Goal: Task Accomplishment & Management: Use online tool/utility

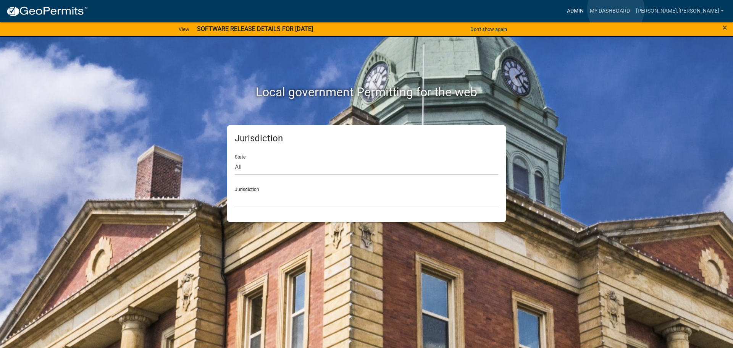
click at [587, 9] on link "Admin" at bounding box center [575, 11] width 23 height 15
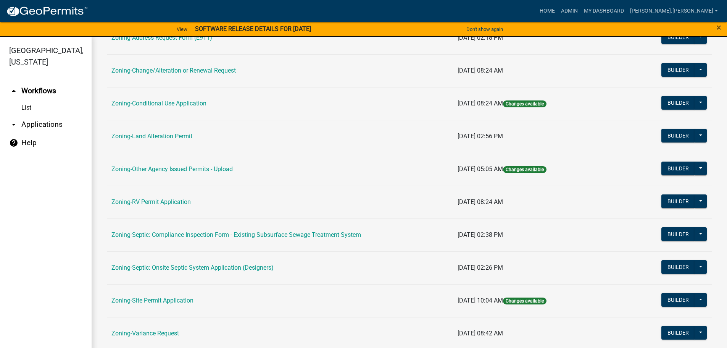
scroll to position [229, 0]
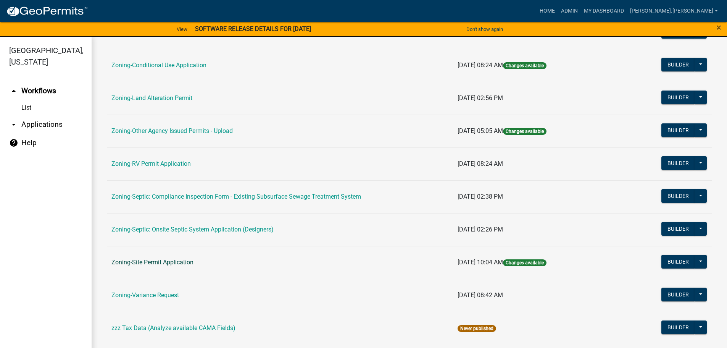
click at [163, 262] on link "Zoning-Site Permit Application" at bounding box center [152, 262] width 82 height 7
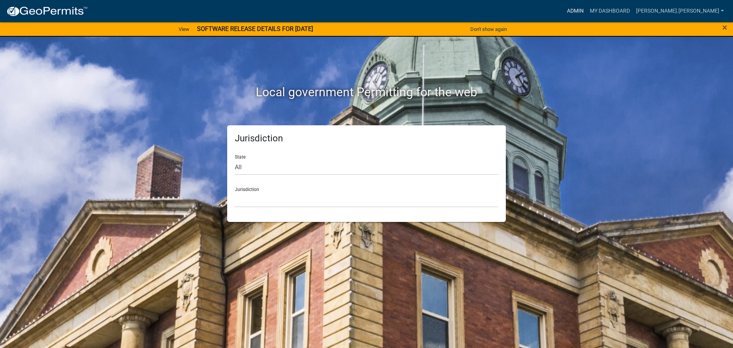
click at [587, 8] on link "Admin" at bounding box center [575, 11] width 23 height 15
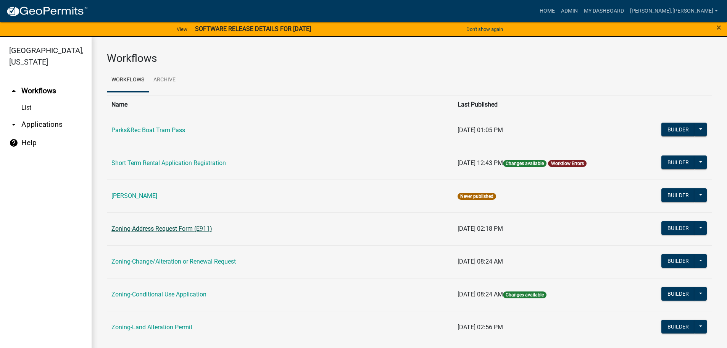
click at [150, 226] on link "Zoning-Address Request Form (E911)" at bounding box center [161, 228] width 101 height 7
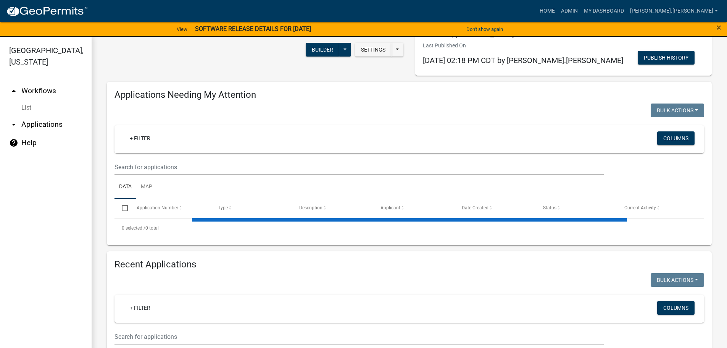
scroll to position [38, 0]
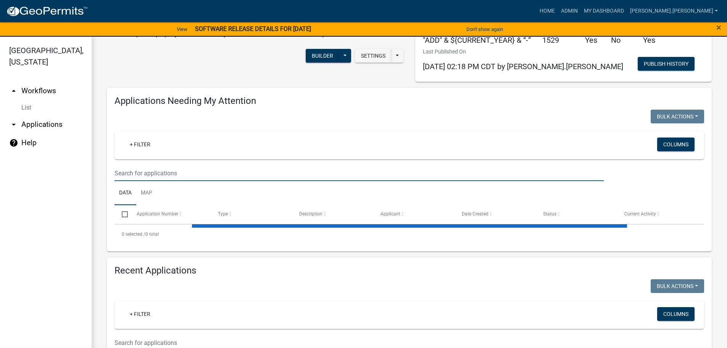
click at [209, 173] on input "text" at bounding box center [360, 173] width 490 height 16
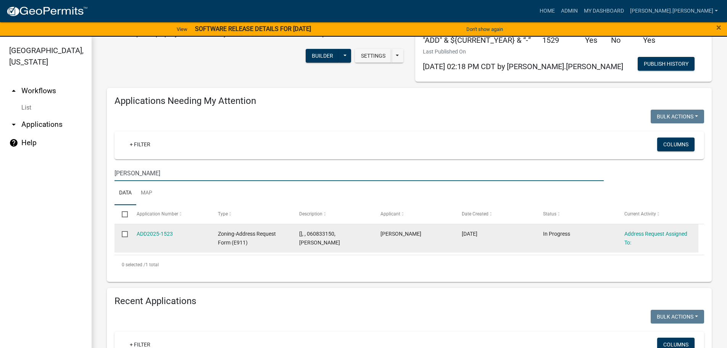
type input "[PERSON_NAME]"
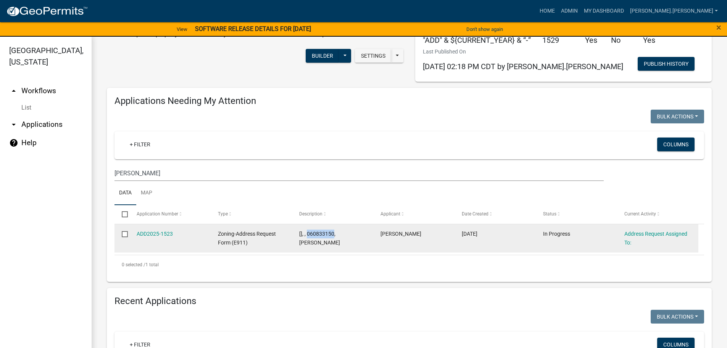
drag, startPoint x: 307, startPoint y: 236, endPoint x: 333, endPoint y: 233, distance: 25.7
click at [333, 233] on span "[], , 060833150, [PERSON_NAME]" at bounding box center [319, 238] width 41 height 15
copy span "060833150"
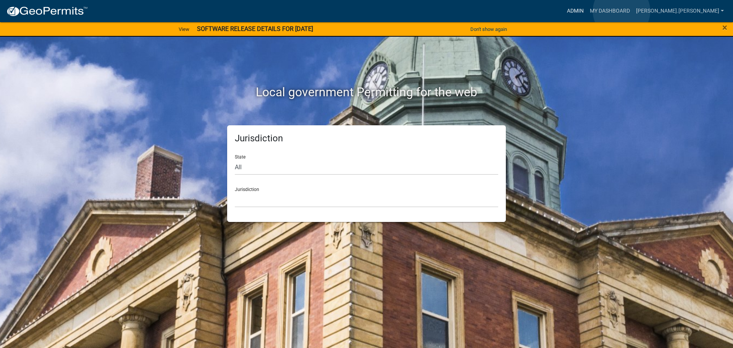
click at [587, 11] on link "Admin" at bounding box center [575, 11] width 23 height 15
